Goal: Use online tool/utility: Utilize a website feature to perform a specific function

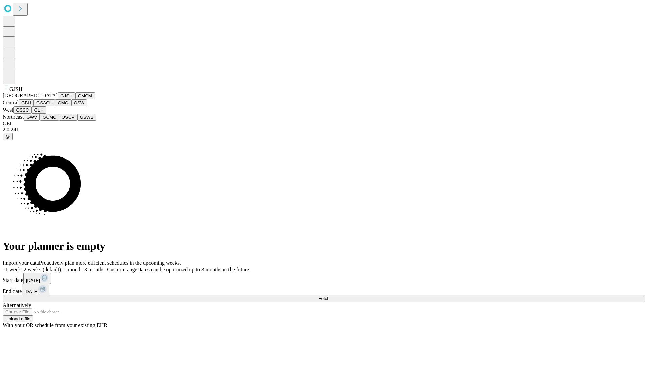
click at [58, 99] on button "GJSH" at bounding box center [67, 95] width 18 height 7
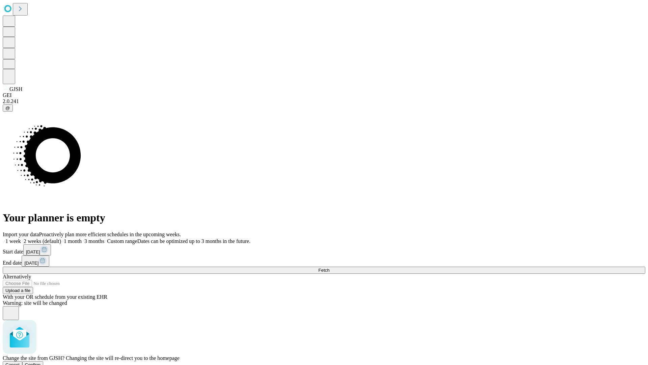
click at [41, 362] on span "Confirm" at bounding box center [33, 364] width 16 height 5
click at [61, 238] on label "2 weeks (default)" at bounding box center [41, 241] width 40 height 6
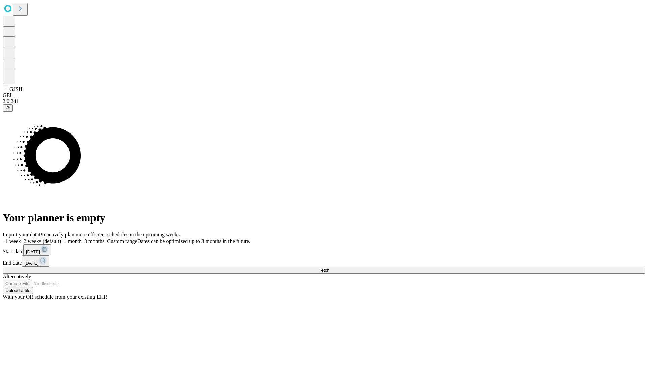
click at [330, 267] on span "Fetch" at bounding box center [323, 269] width 11 height 5
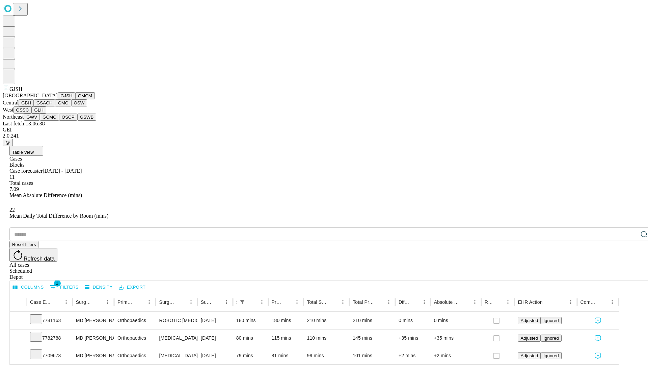
click at [75, 99] on button "GMCM" at bounding box center [85, 95] width 20 height 7
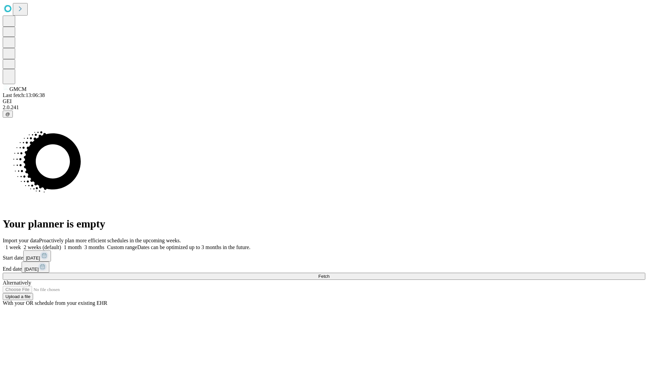
click at [61, 244] on label "2 weeks (default)" at bounding box center [41, 247] width 40 height 6
click at [330, 274] on span "Fetch" at bounding box center [323, 276] width 11 height 5
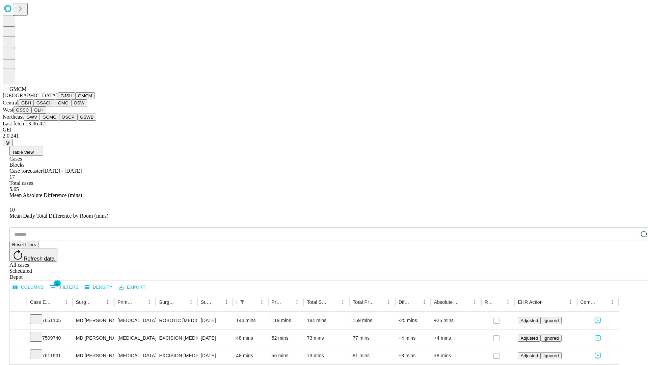
click at [34, 106] on button "GBH" at bounding box center [26, 102] width 15 height 7
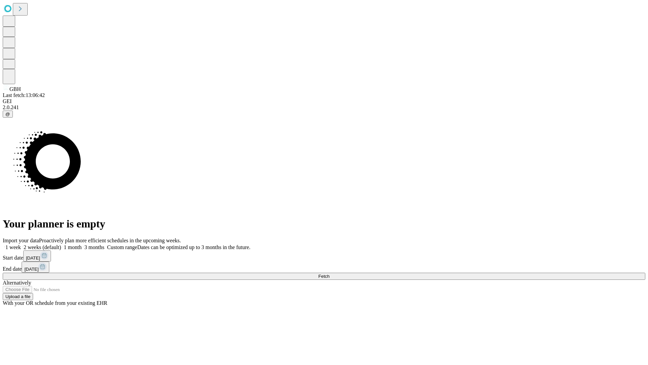
click at [61, 244] on label "2 weeks (default)" at bounding box center [41, 247] width 40 height 6
click at [330, 274] on span "Fetch" at bounding box center [323, 276] width 11 height 5
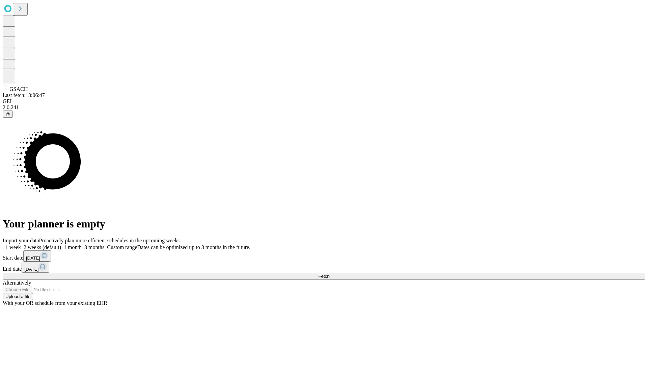
click at [61, 244] on label "2 weeks (default)" at bounding box center [41, 247] width 40 height 6
click at [330, 274] on span "Fetch" at bounding box center [323, 276] width 11 height 5
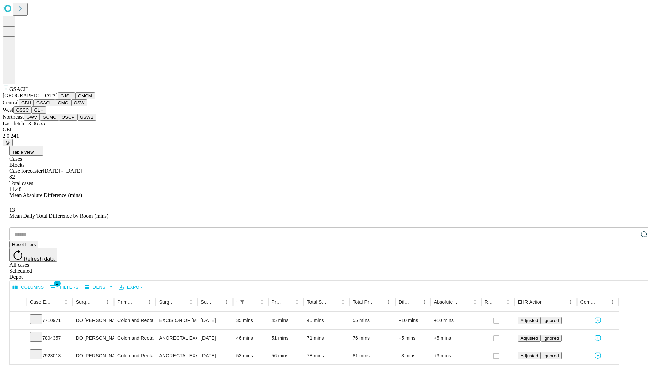
click at [55, 106] on button "GMC" at bounding box center [63, 102] width 16 height 7
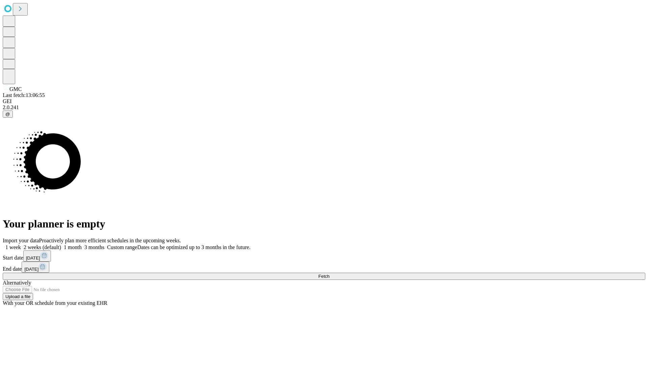
click at [61, 244] on label "2 weeks (default)" at bounding box center [41, 247] width 40 height 6
click at [330, 274] on span "Fetch" at bounding box center [323, 276] width 11 height 5
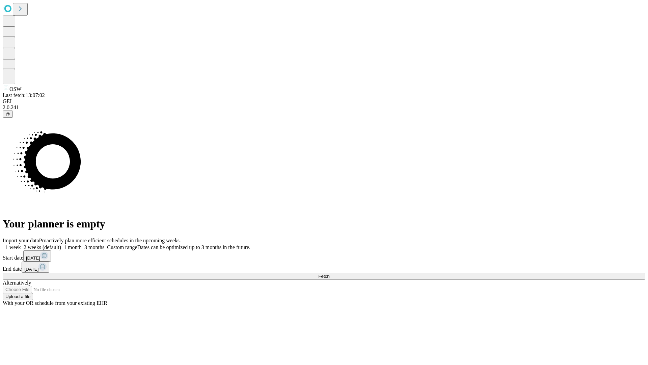
click at [61, 244] on label "2 weeks (default)" at bounding box center [41, 247] width 40 height 6
click at [330, 274] on span "Fetch" at bounding box center [323, 276] width 11 height 5
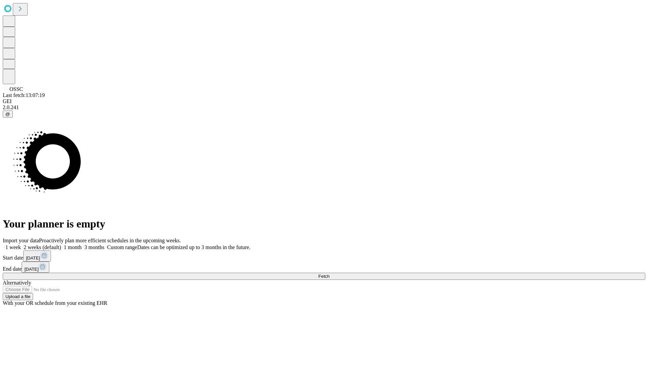
click at [61, 244] on label "2 weeks (default)" at bounding box center [41, 247] width 40 height 6
click at [330, 274] on span "Fetch" at bounding box center [323, 276] width 11 height 5
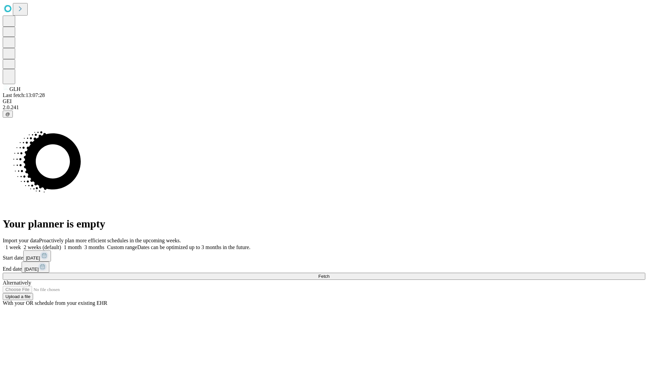
click at [61, 244] on label "2 weeks (default)" at bounding box center [41, 247] width 40 height 6
click at [330, 274] on span "Fetch" at bounding box center [323, 276] width 11 height 5
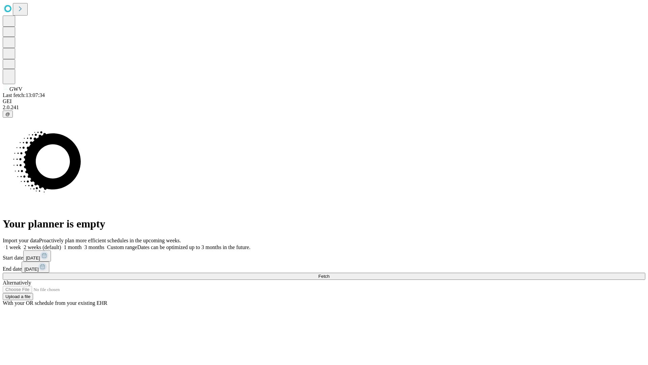
click at [61, 244] on label "2 weeks (default)" at bounding box center [41, 247] width 40 height 6
click at [330, 274] on span "Fetch" at bounding box center [323, 276] width 11 height 5
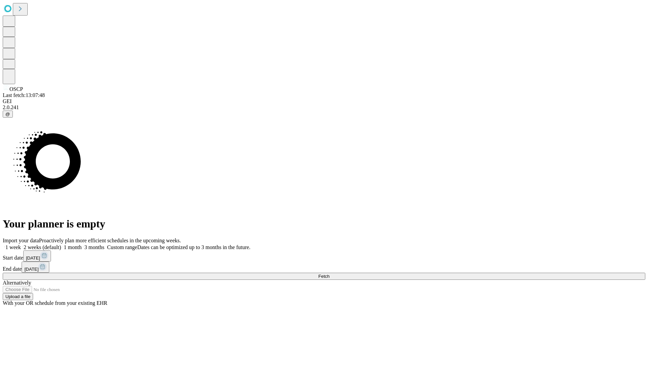
click at [330, 274] on span "Fetch" at bounding box center [323, 276] width 11 height 5
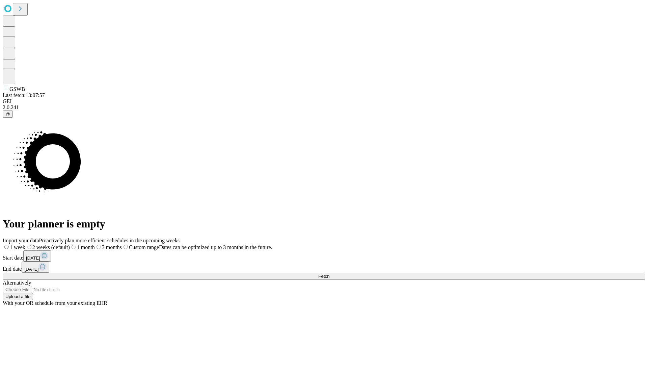
click at [70, 244] on label "2 weeks (default)" at bounding box center [47, 247] width 45 height 6
click at [330, 274] on span "Fetch" at bounding box center [323, 276] width 11 height 5
